Goal: Register for event/course

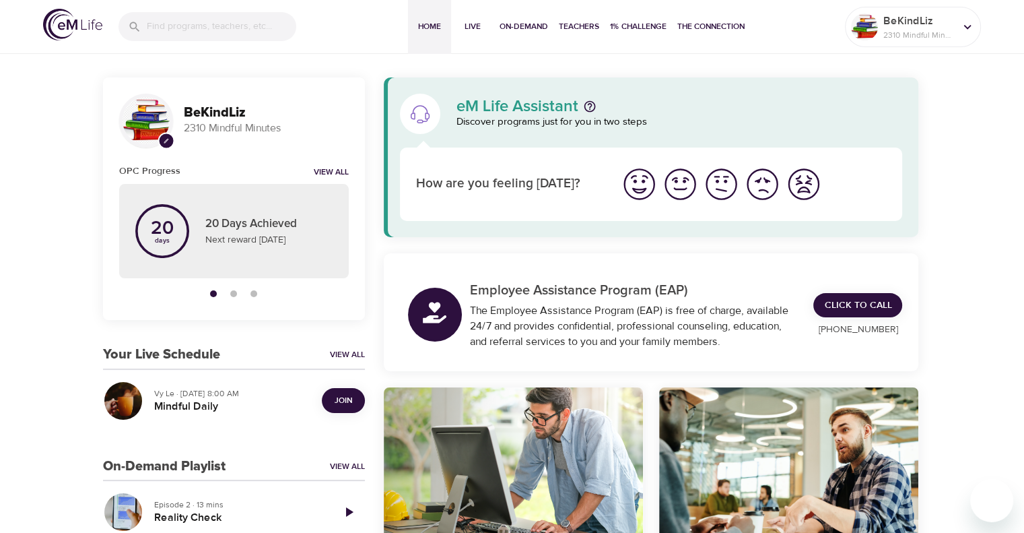
click at [335, 405] on span "Join" at bounding box center [344, 400] width 18 height 14
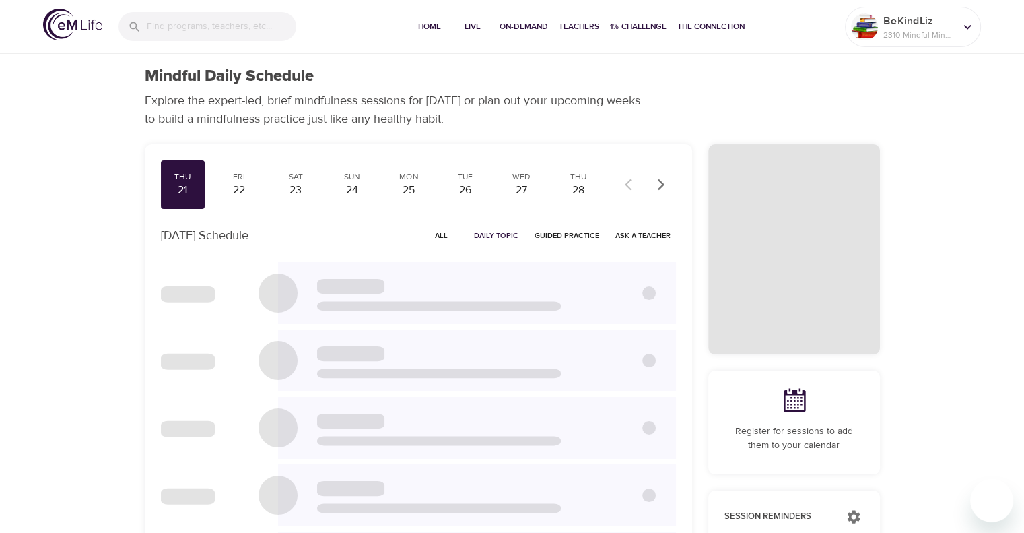
checkbox input "true"
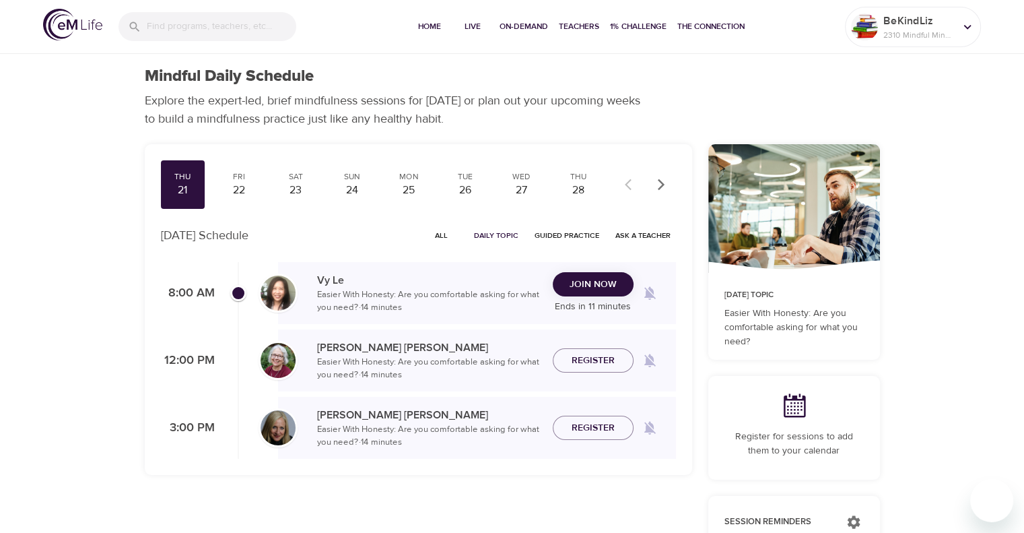
click at [598, 283] on span "Join Now" at bounding box center [593, 284] width 47 height 17
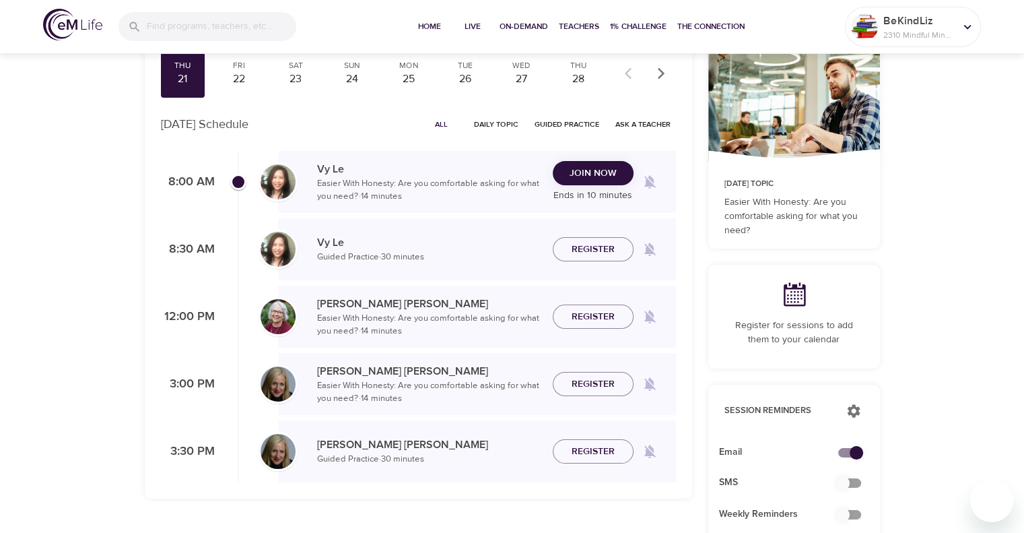
scroll to position [135, 0]
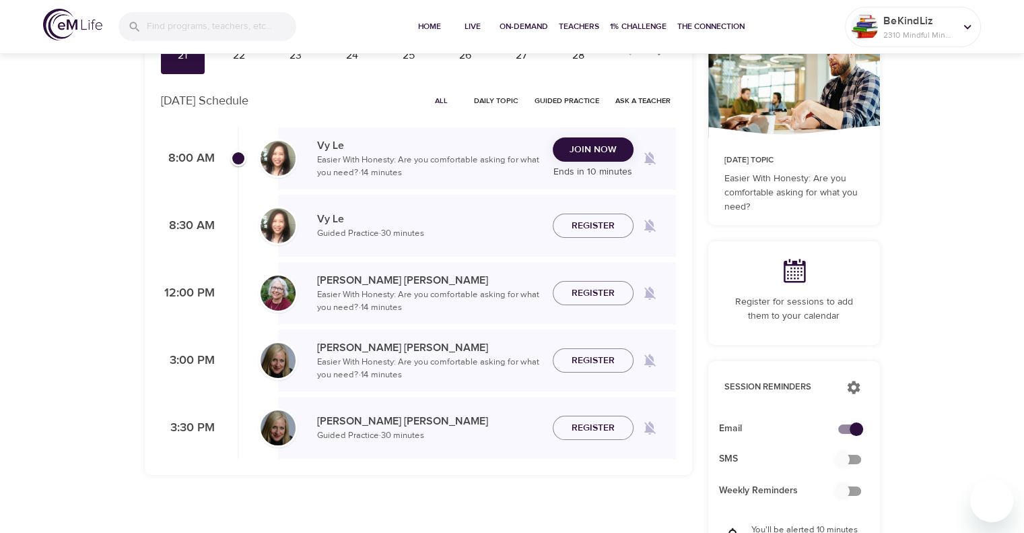
click at [442, 99] on span "All" at bounding box center [442, 100] width 32 height 13
click at [601, 296] on span "Register" at bounding box center [593, 293] width 43 height 17
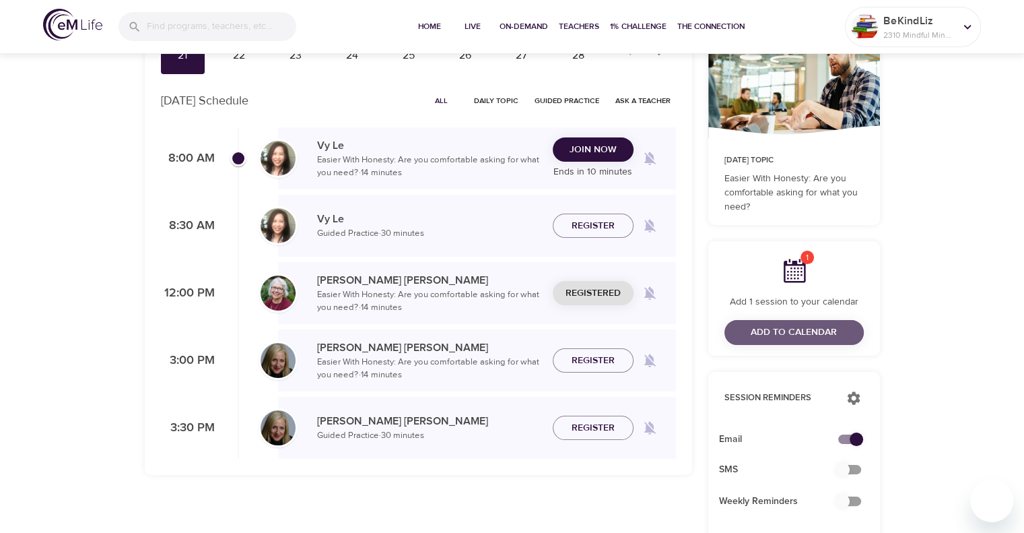
click at [805, 333] on span "Add to Calendar" at bounding box center [794, 332] width 86 height 17
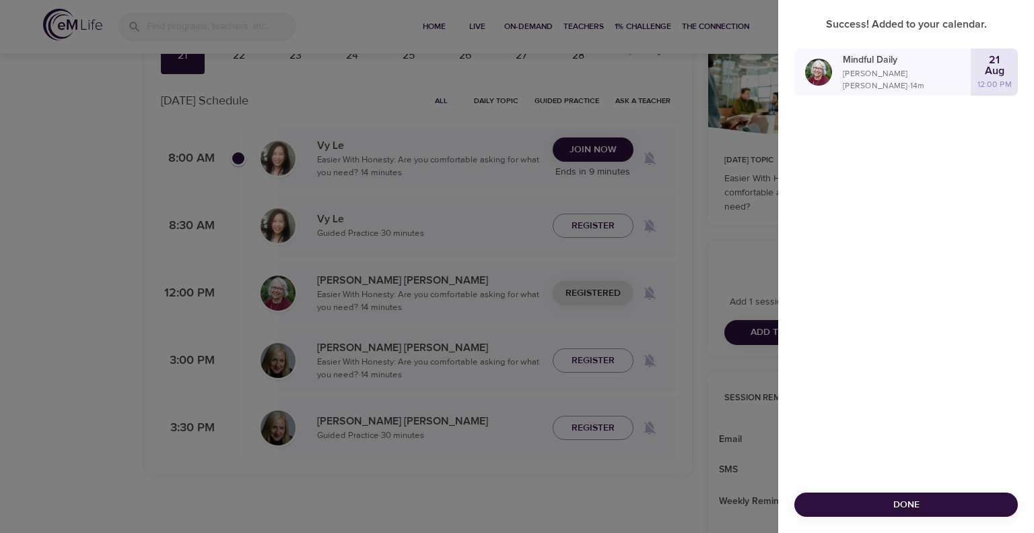
drag, startPoint x: 964, startPoint y: 508, endPoint x: 972, endPoint y: 503, distance: 9.4
click at [964, 508] on span "Done" at bounding box center [906, 504] width 202 height 17
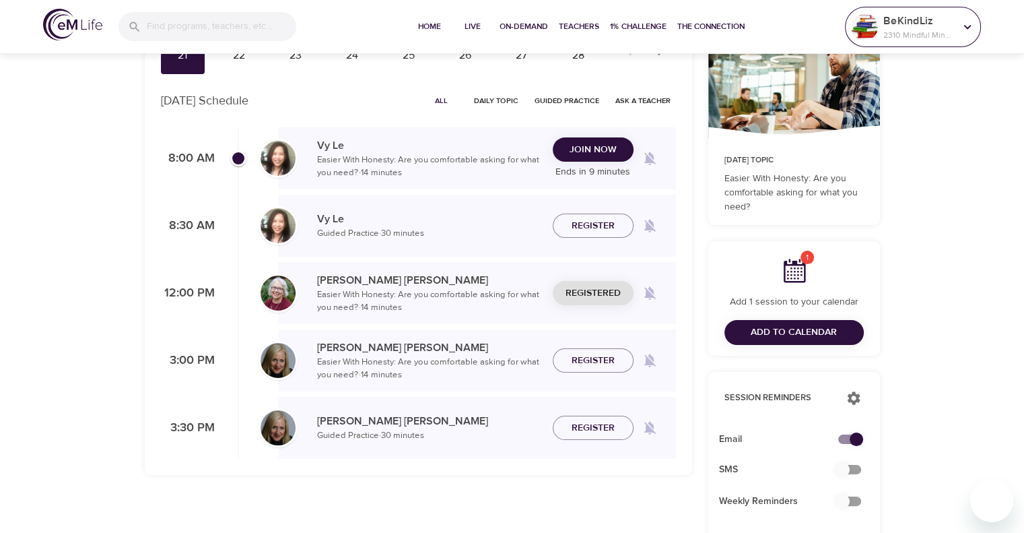
click at [899, 36] on p "2310 Mindful Minutes" at bounding box center [918, 35] width 71 height 12
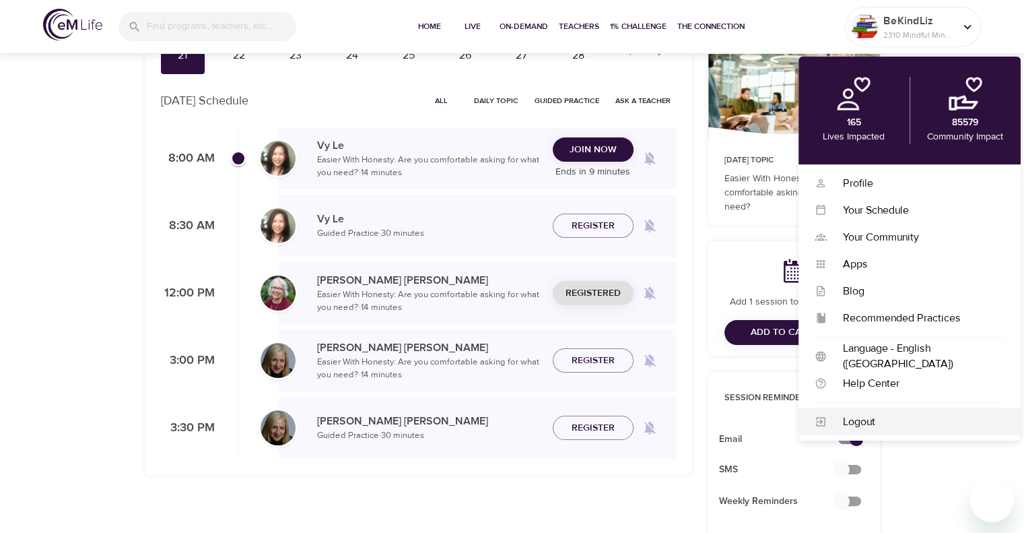
click at [875, 423] on div "Logout" at bounding box center [916, 421] width 178 height 15
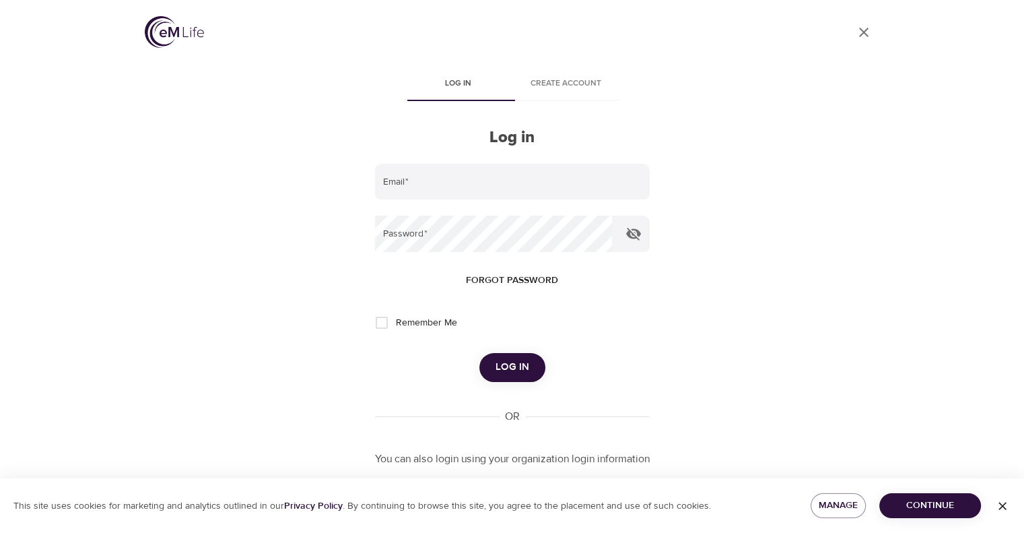
type input "[PERSON_NAME][EMAIL_ADDRESS][PERSON_NAME][DOMAIN_NAME]"
